Goal: Information Seeking & Learning: Learn about a topic

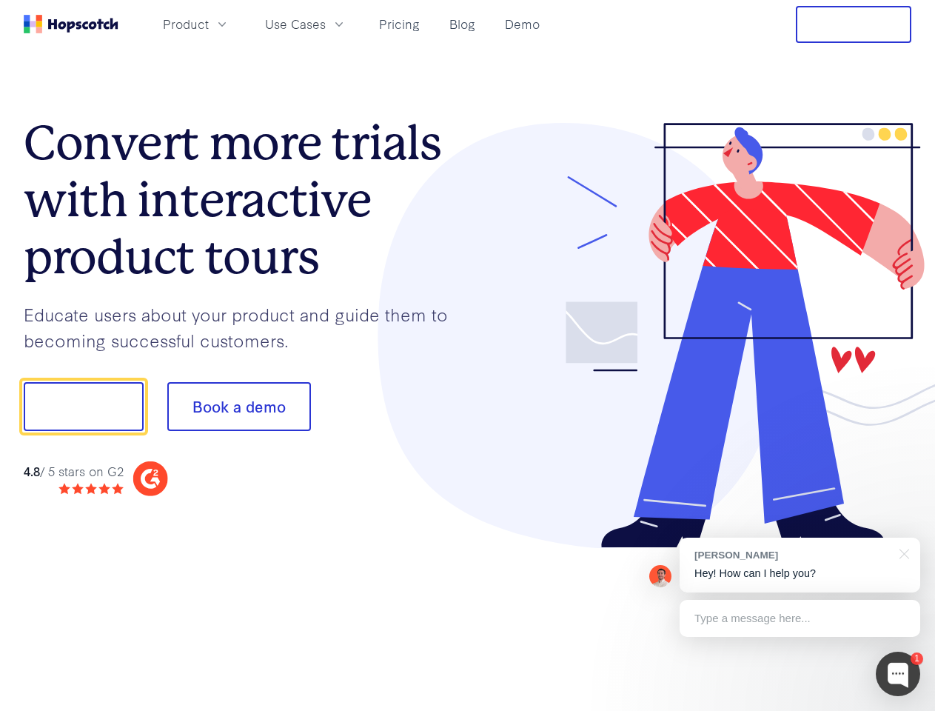
click at [468, 356] on div at bounding box center [690, 336] width 444 height 426
click at [209, 24] on span "Product" at bounding box center [186, 24] width 46 height 19
click at [326, 24] on span "Use Cases" at bounding box center [295, 24] width 61 height 19
click at [854, 24] on button "Free Trial" at bounding box center [854, 24] width 116 height 37
click at [83, 407] on button "Show me!" at bounding box center [84, 406] width 120 height 49
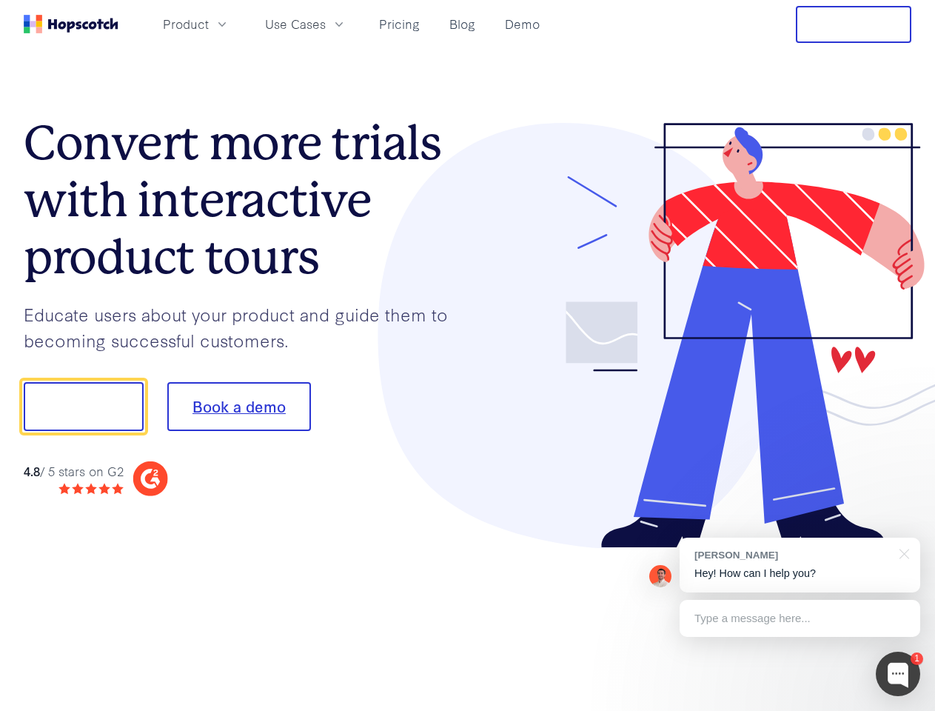
click at [238, 407] on button "Book a demo" at bounding box center [239, 406] width 144 height 49
click at [898, 674] on div at bounding box center [898, 674] width 44 height 44
click at [800, 565] on div "[PERSON_NAME] Hey! How can I help you?" at bounding box center [800, 565] width 241 height 55
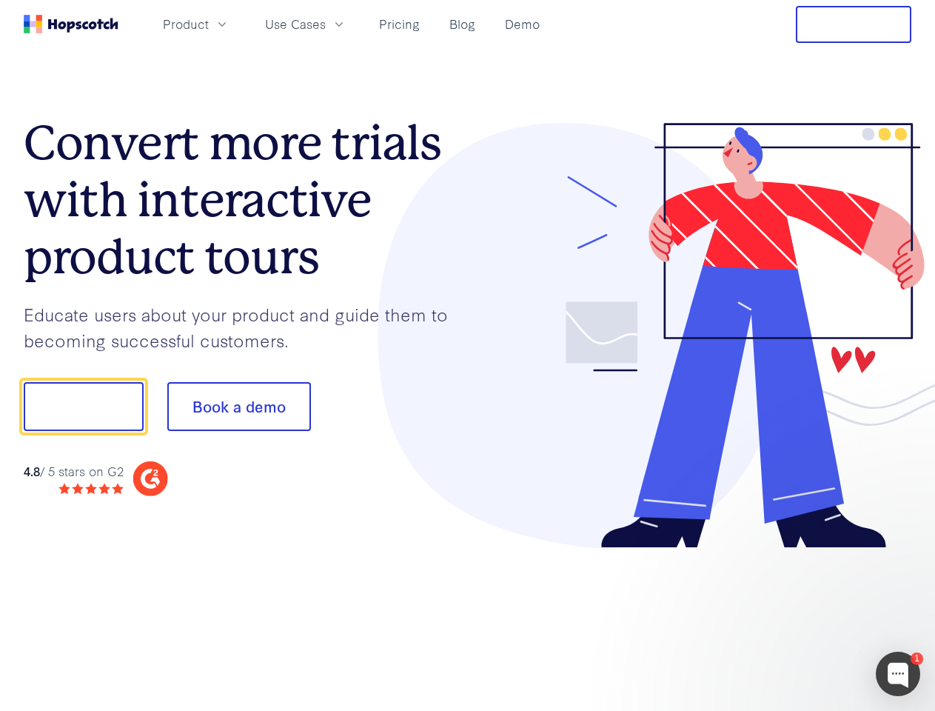
click at [902, 553] on div at bounding box center [782, 405] width 278 height 494
click at [800, 618] on div at bounding box center [782, 504] width 278 height 296
